Goal: Transaction & Acquisition: Subscribe to service/newsletter

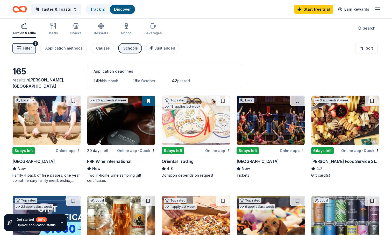
click at [109, 159] on div "PRP Wine International" at bounding box center [109, 161] width 44 height 6
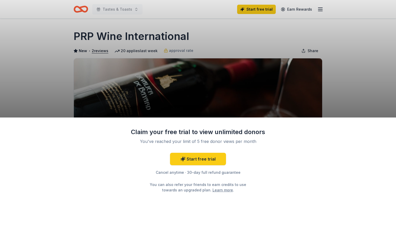
click at [360, 70] on div "Claim your free trial to view unlimited donors You've reached your limit of 5 f…" at bounding box center [198, 117] width 396 height 235
click at [163, 73] on div "Claim your free trial to view unlimited donors You've reached your limit of 5 f…" at bounding box center [198, 117] width 396 height 235
click at [99, 52] on div "Claim your free trial to view unlimited donors You've reached your limit of 5 f…" at bounding box center [198, 117] width 396 height 235
click at [199, 159] on link "Start free trial" at bounding box center [198, 159] width 56 height 12
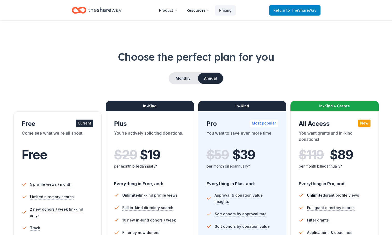
click at [307, 12] on span "to TheShareWay" at bounding box center [301, 10] width 30 height 4
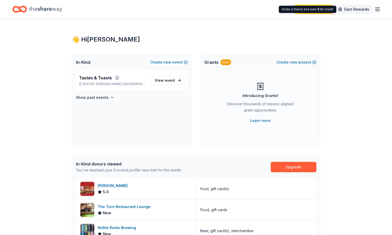
click at [363, 8] on link "Earn Rewards" at bounding box center [353, 9] width 37 height 9
click at [379, 11] on icon "button" at bounding box center [378, 9] width 6 height 6
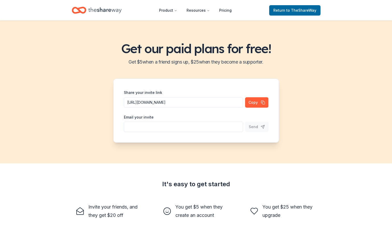
drag, startPoint x: 378, startPoint y: 0, endPoint x: 281, endPoint y: 54, distance: 111.5
click at [281, 54] on h1 "Get our paid plans for free!" at bounding box center [196, 48] width 380 height 15
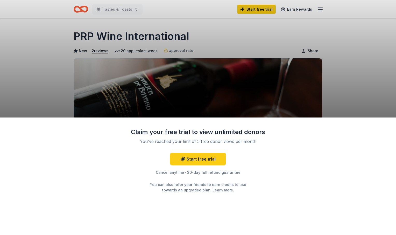
click at [338, 102] on div "Claim your free trial to view unlimited donors You've reached your limit of 5 f…" at bounding box center [198, 117] width 396 height 235
click at [197, 162] on link "Start free trial" at bounding box center [198, 159] width 56 height 12
click at [236, 97] on div "Claim your free trial to view unlimited donors You've reached your limit of 5 f…" at bounding box center [198, 117] width 396 height 235
